Goal: Check status: Check status

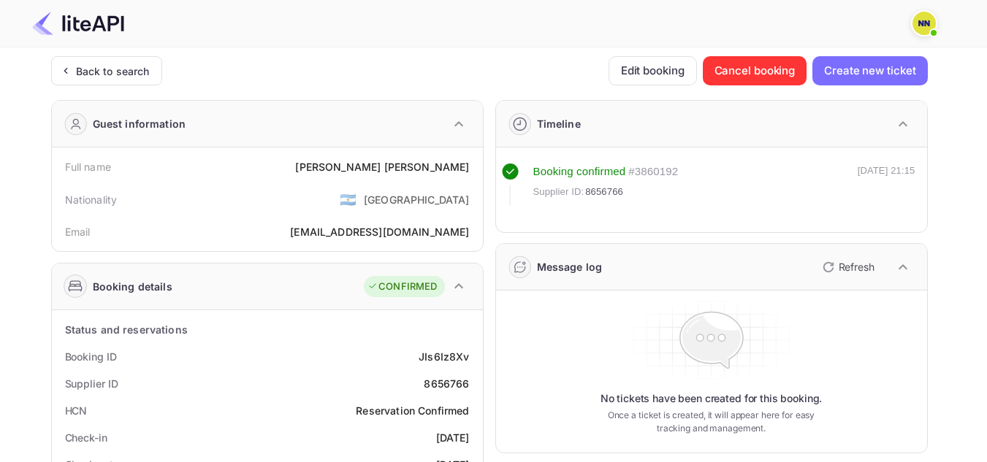
drag, startPoint x: 113, startPoint y: 72, endPoint x: 148, endPoint y: 36, distance: 50.1
click at [113, 72] on div "Back to search" at bounding box center [113, 71] width 74 height 15
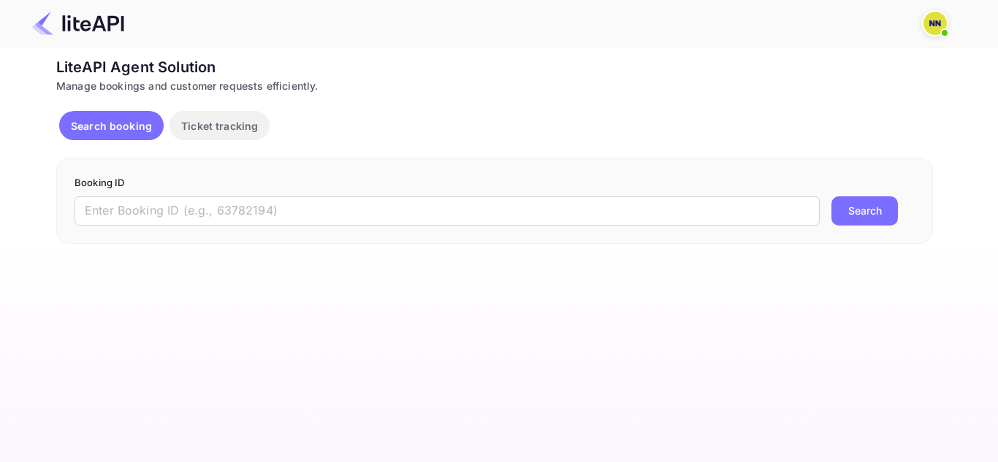
drag, startPoint x: 229, startPoint y: 216, endPoint x: 747, endPoint y: 285, distance: 522.5
click at [232, 216] on input "text" at bounding box center [447, 211] width 745 height 29
paste input "8988173"
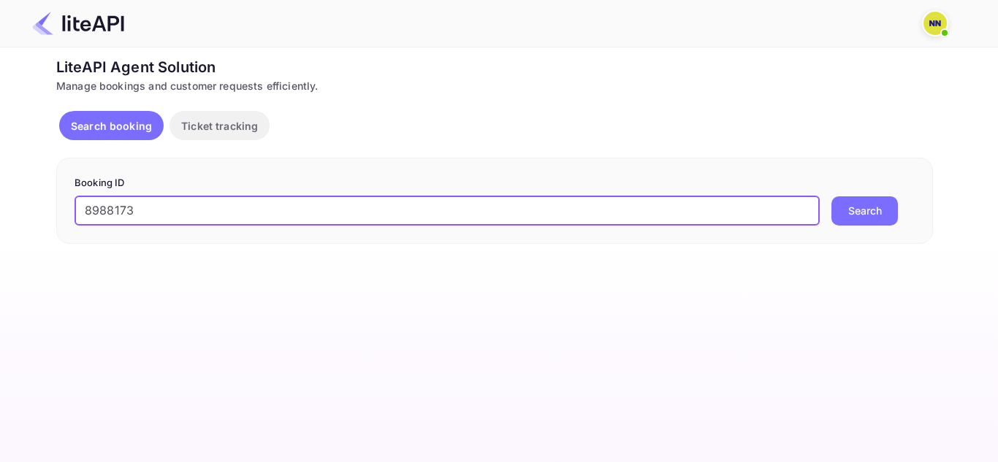
type input "8988173"
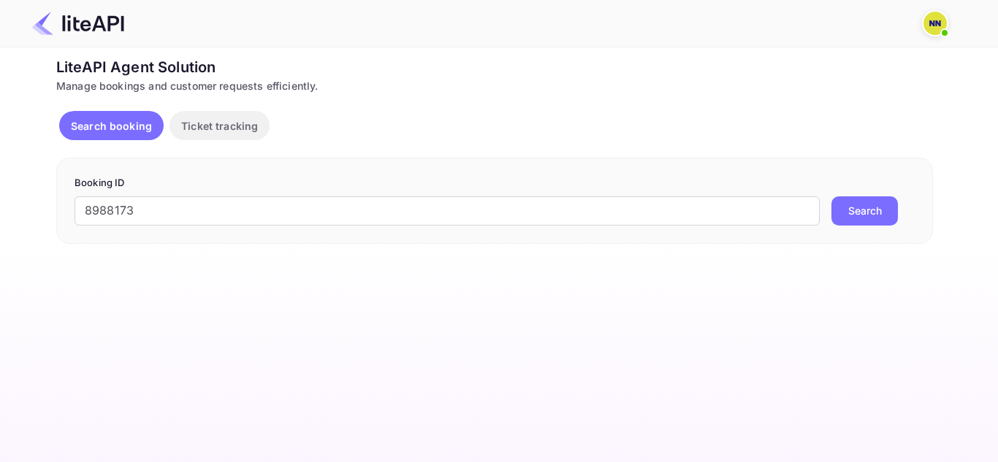
click at [856, 205] on button "Search" at bounding box center [864, 211] width 66 height 29
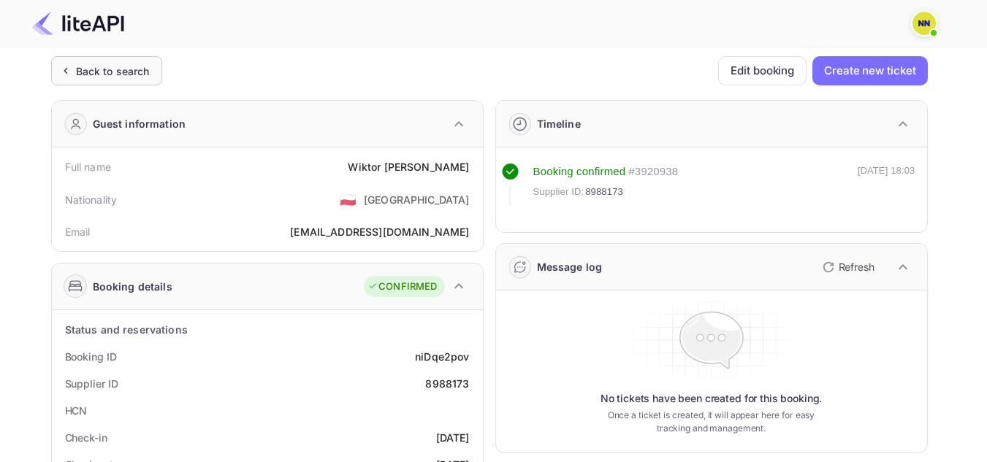
click at [101, 76] on div "Back to search" at bounding box center [113, 71] width 74 height 15
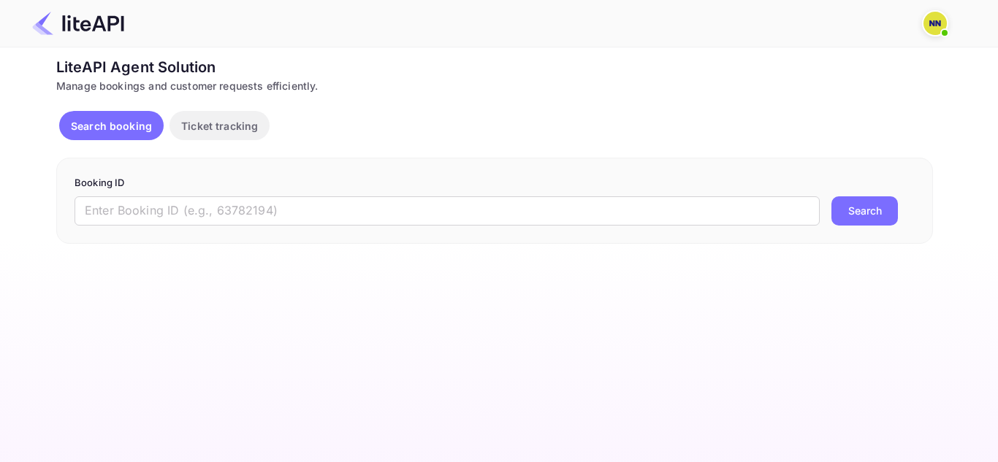
drag, startPoint x: 311, startPoint y: 196, endPoint x: 935, endPoint y: 226, distance: 625.4
click at [313, 197] on input "text" at bounding box center [447, 211] width 745 height 29
paste input "8987157"
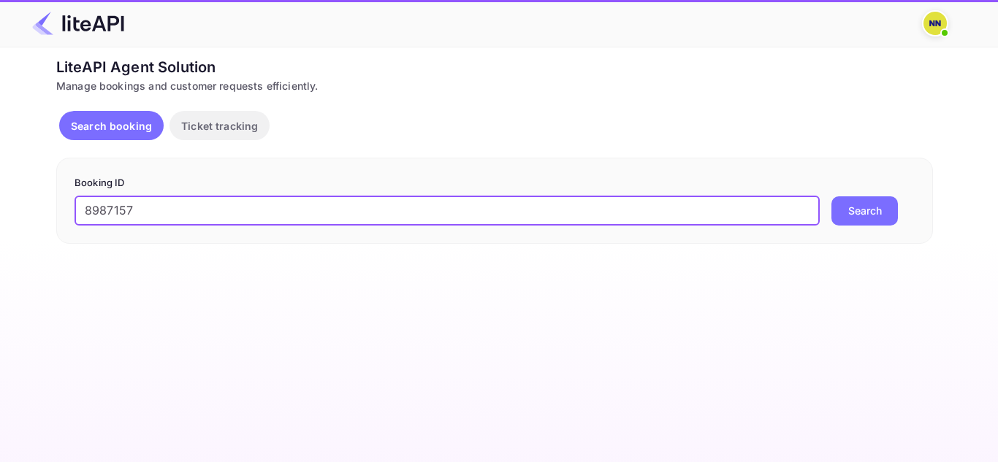
type input "8987157"
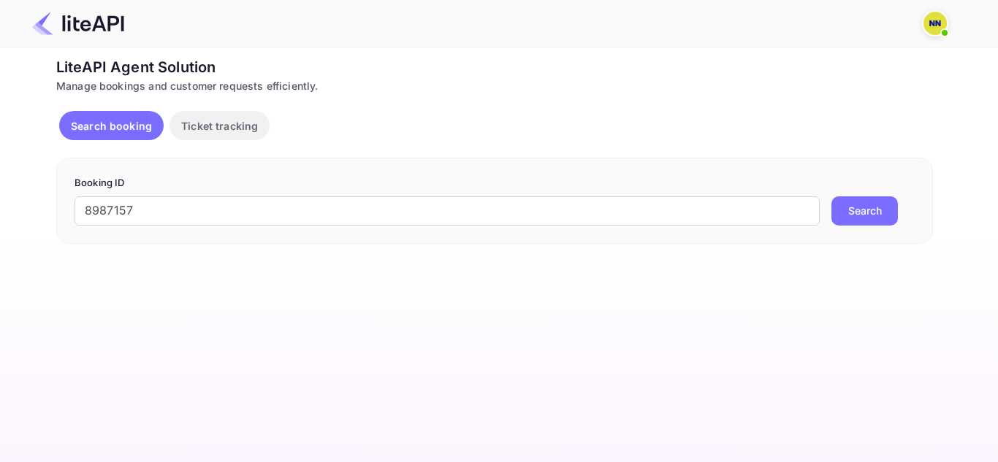
click at [857, 205] on button "Search" at bounding box center [864, 211] width 66 height 29
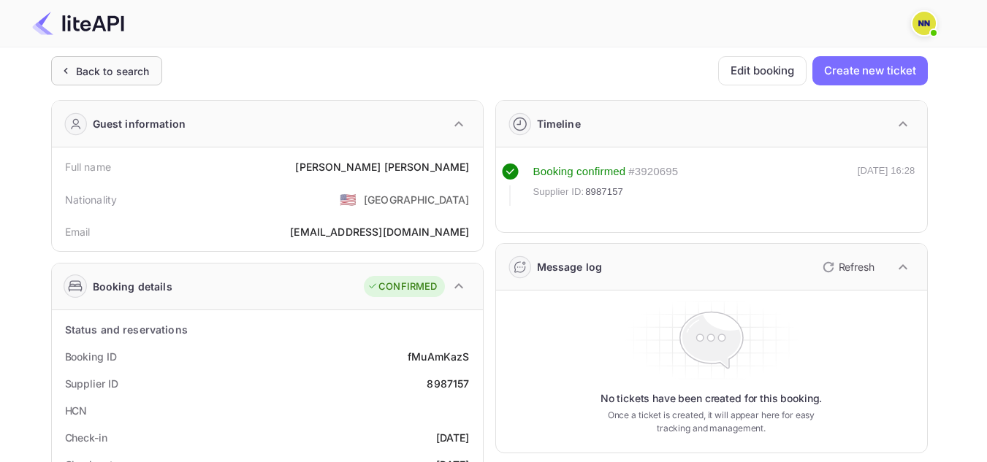
click at [137, 71] on div "Back to search" at bounding box center [113, 71] width 74 height 15
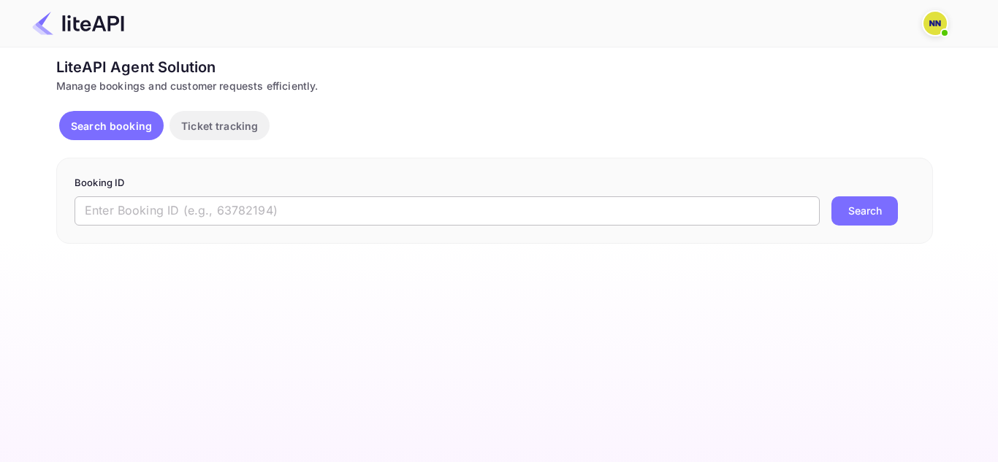
drag, startPoint x: 273, startPoint y: 220, endPoint x: 409, endPoint y: 223, distance: 136.7
click at [273, 221] on input "text" at bounding box center [447, 211] width 745 height 29
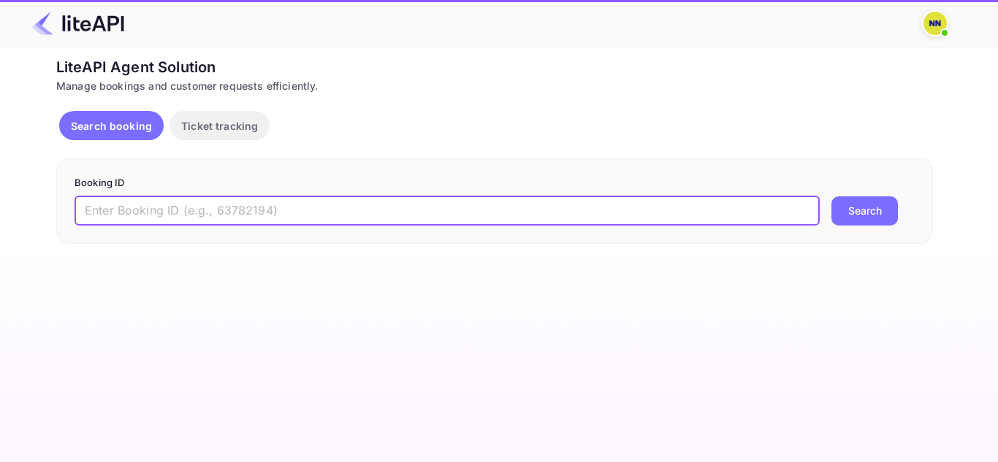
paste input "8983270"
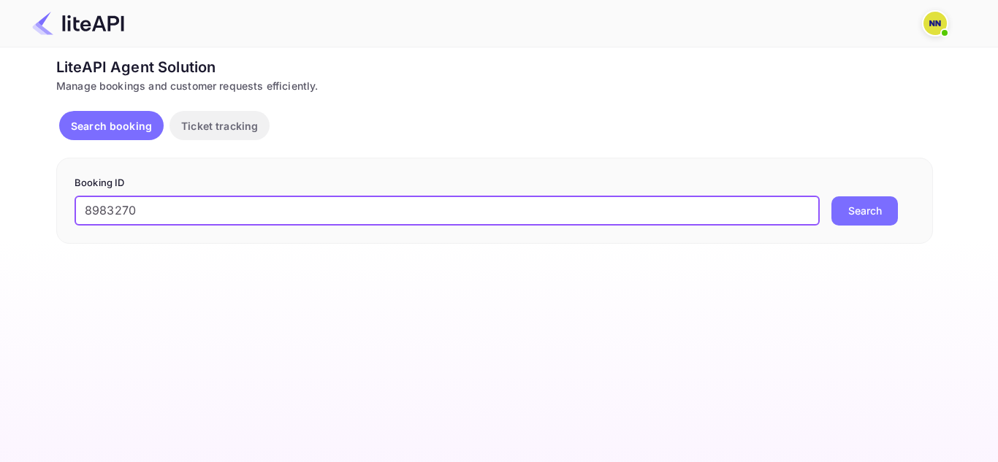
type input "8983270"
click at [831, 197] on button "Search" at bounding box center [864, 211] width 66 height 29
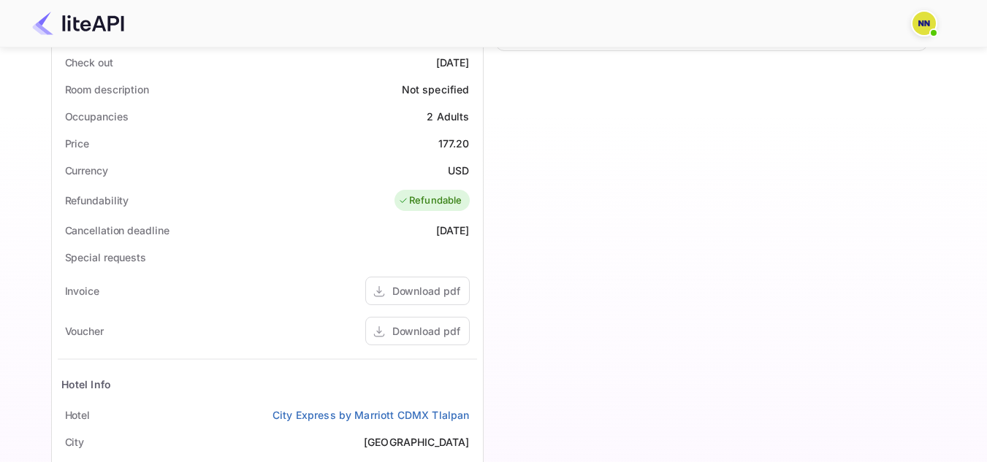
scroll to position [438, 0]
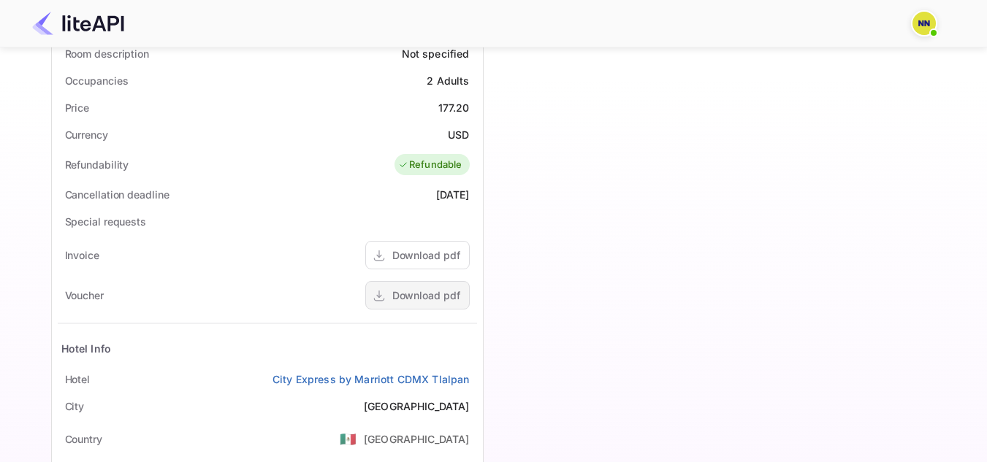
click at [440, 296] on div "Download pdf" at bounding box center [426, 295] width 68 height 15
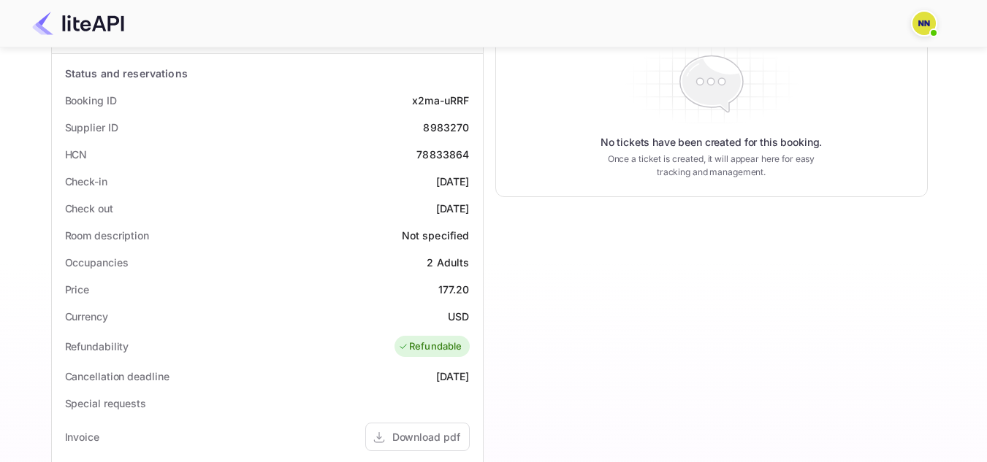
scroll to position [146, 0]
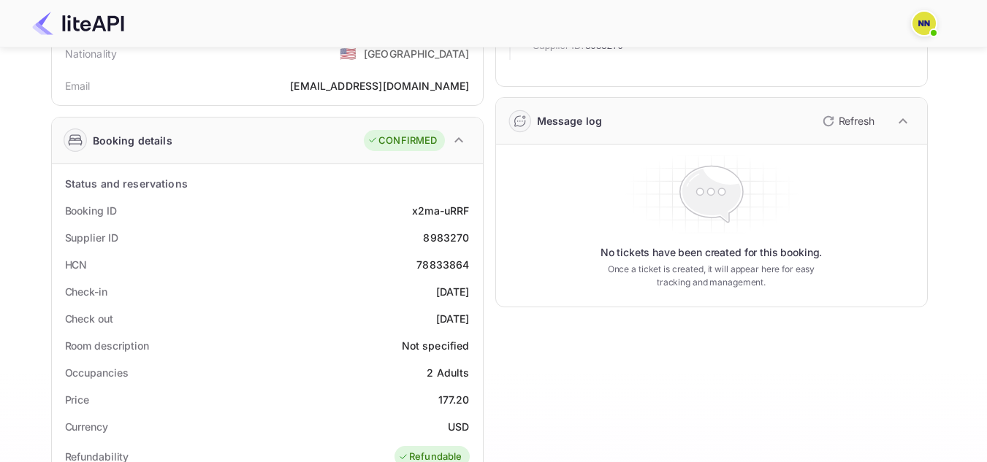
click at [445, 262] on div "78833864" at bounding box center [442, 264] width 53 height 15
click at [446, 262] on div "78833864" at bounding box center [442, 264] width 53 height 15
copy div "78833864"
